Goal: Task Accomplishment & Management: Use online tool/utility

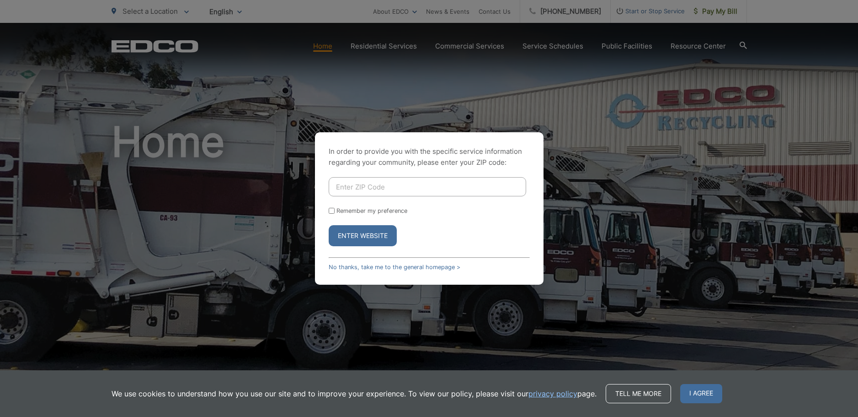
click at [376, 185] on input "Enter ZIP Code" at bounding box center [428, 186] width 198 height 19
type input "91977"
click at [329, 210] on input "Remember my preference" at bounding box center [332, 211] width 6 height 6
checkbox input "true"
click at [348, 243] on button "Enter Website" at bounding box center [363, 235] width 68 height 21
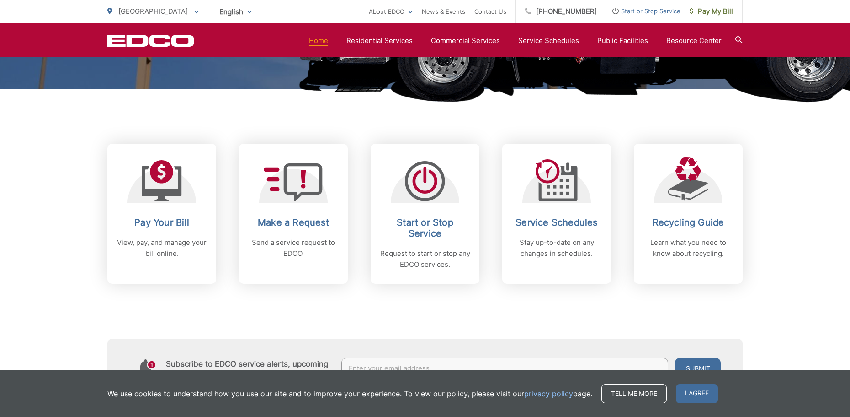
scroll to position [320, 0]
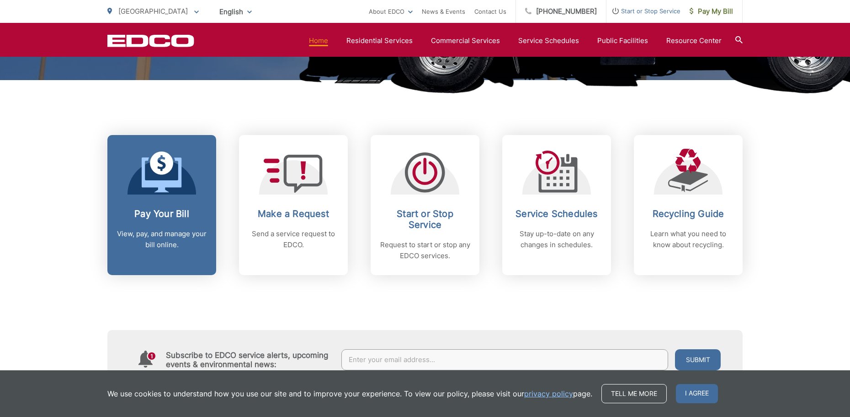
click at [158, 224] on div "Pay Your Bill View, pay, and manage your bill online." at bounding box center [162, 229] width 91 height 42
